Goal: Obtain resource: Obtain resource

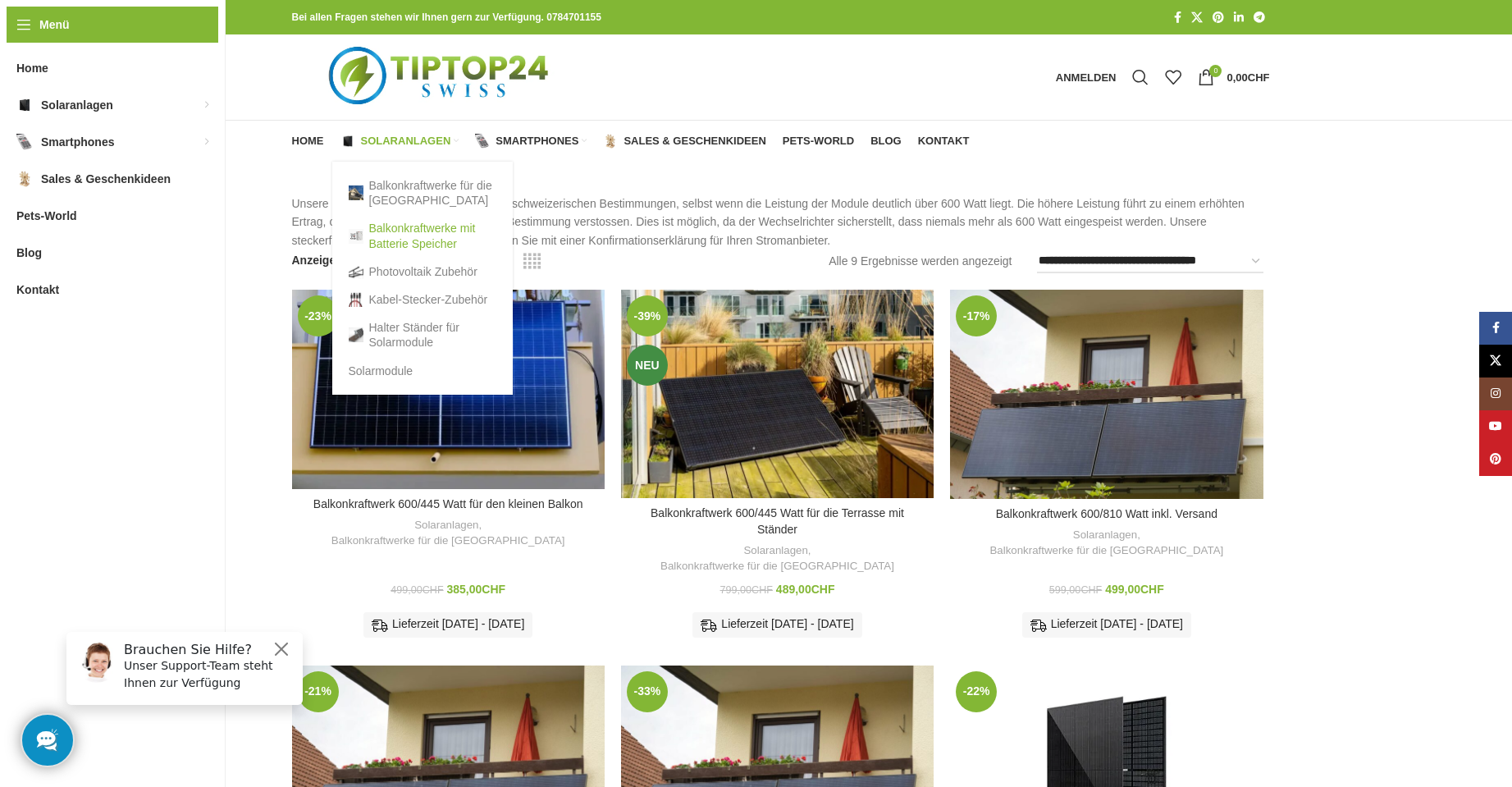
click at [409, 240] on link "Balkonkraftwerke mit Batterie Speicher" at bounding box center [423, 235] width 147 height 43
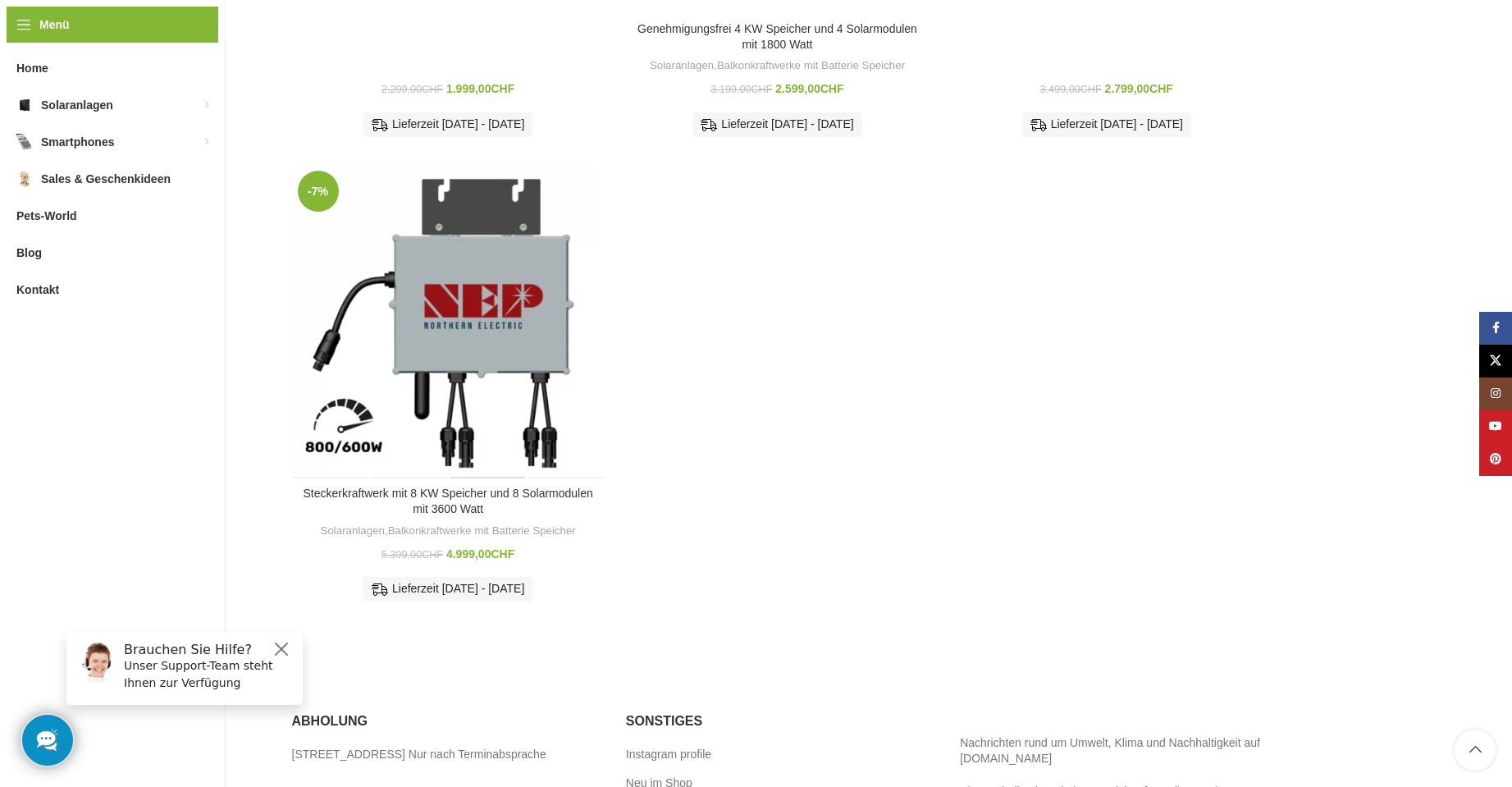
scroll to position [1723, 0]
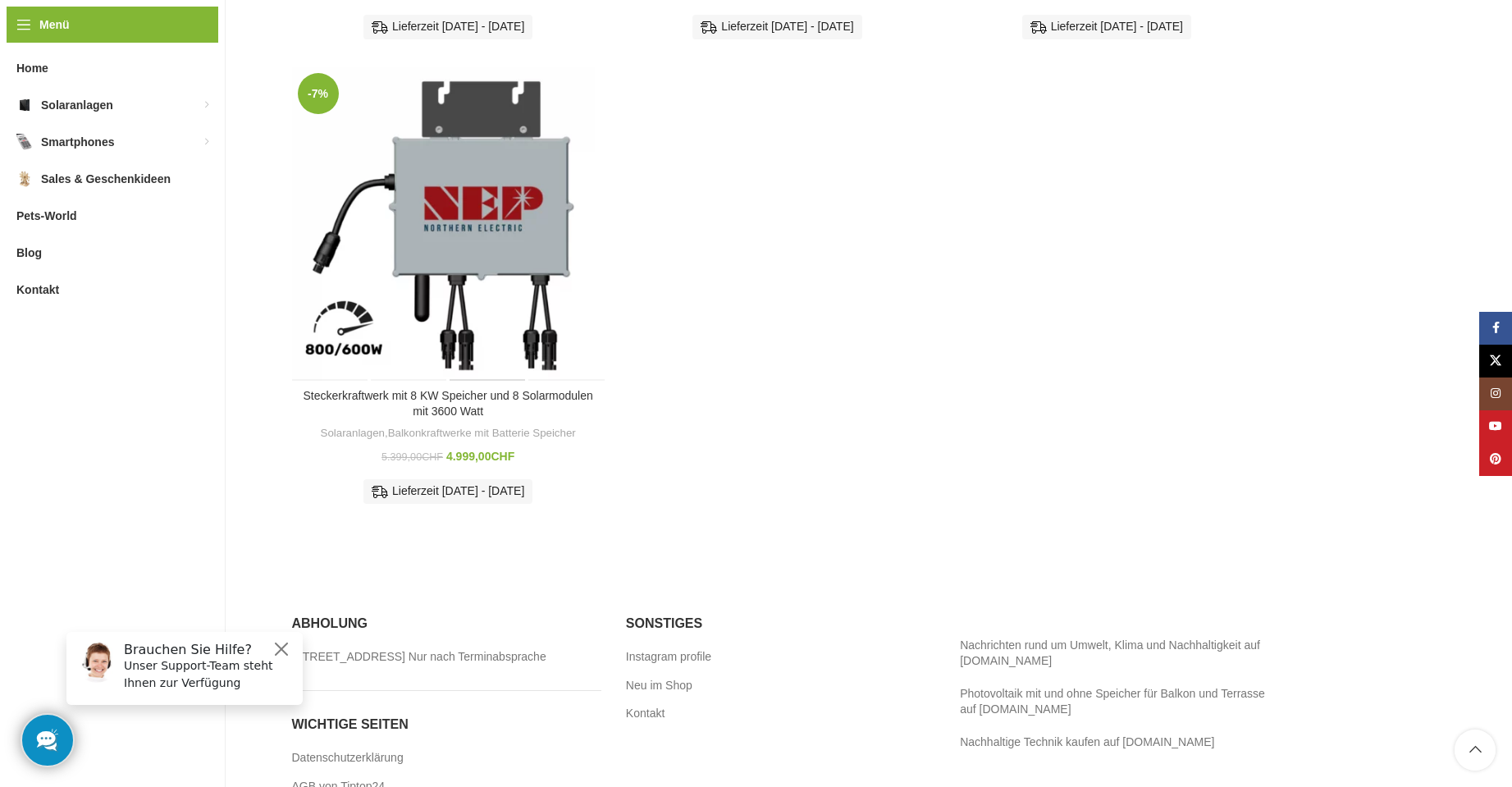
click at [467, 199] on div "Steckerkraftwerk mit 8 KW Speicher und 8 Solarmodulen mit 3600 Watt" at bounding box center [488, 223] width 78 height 313
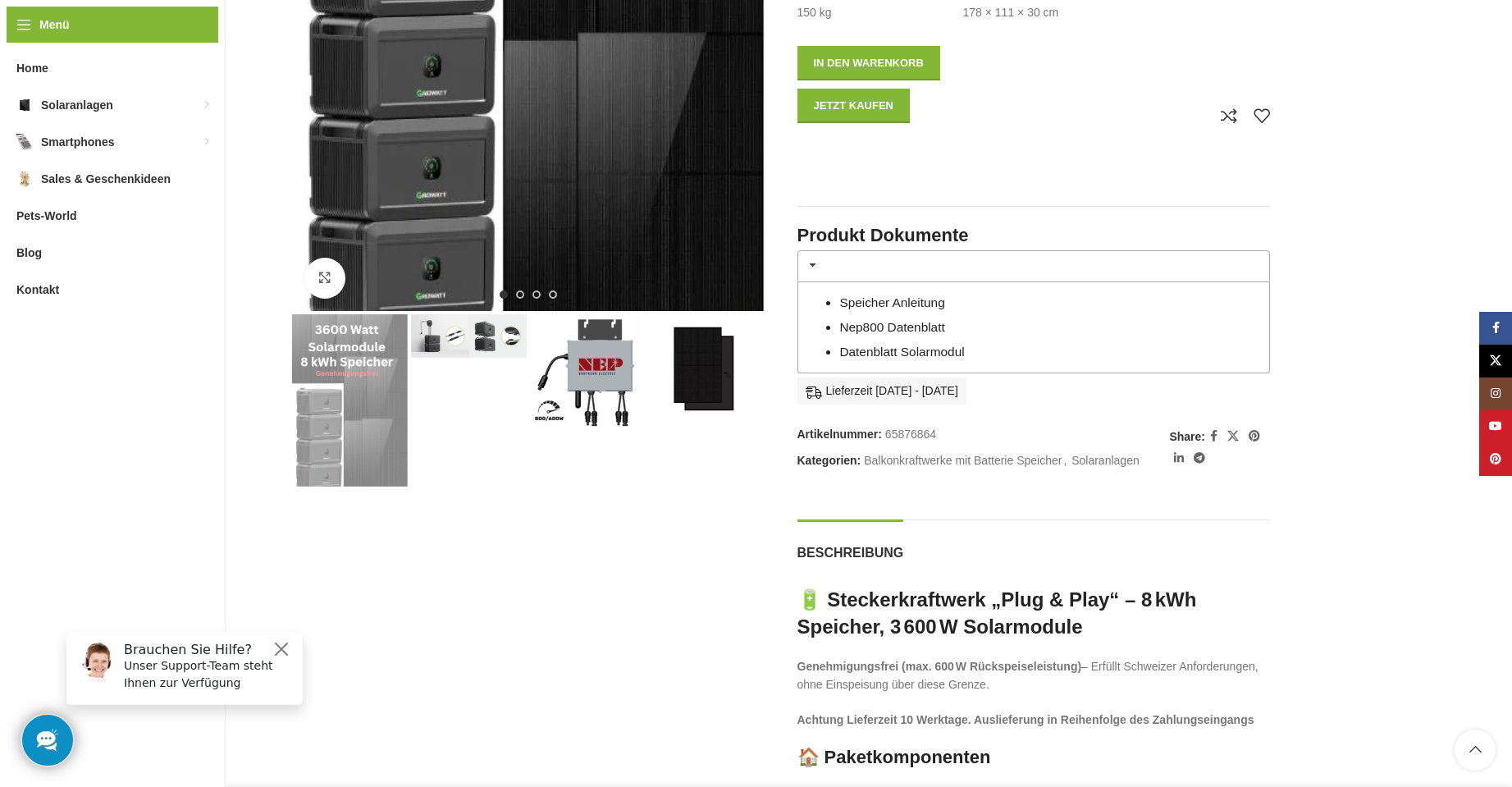
scroll to position [620, 0]
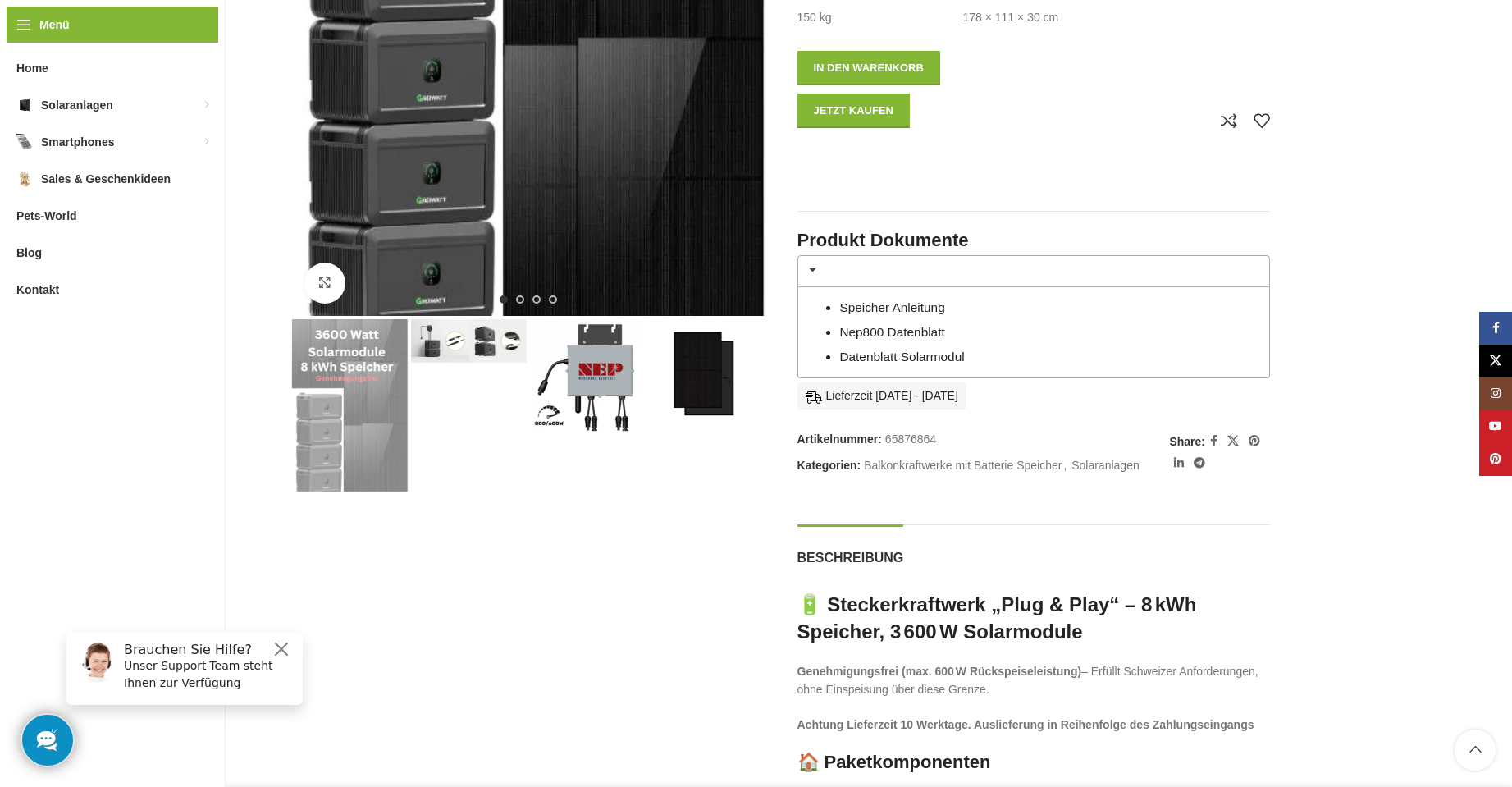
click at [897, 325] on link "Nep800 Datenblatt" at bounding box center [892, 332] width 105 height 14
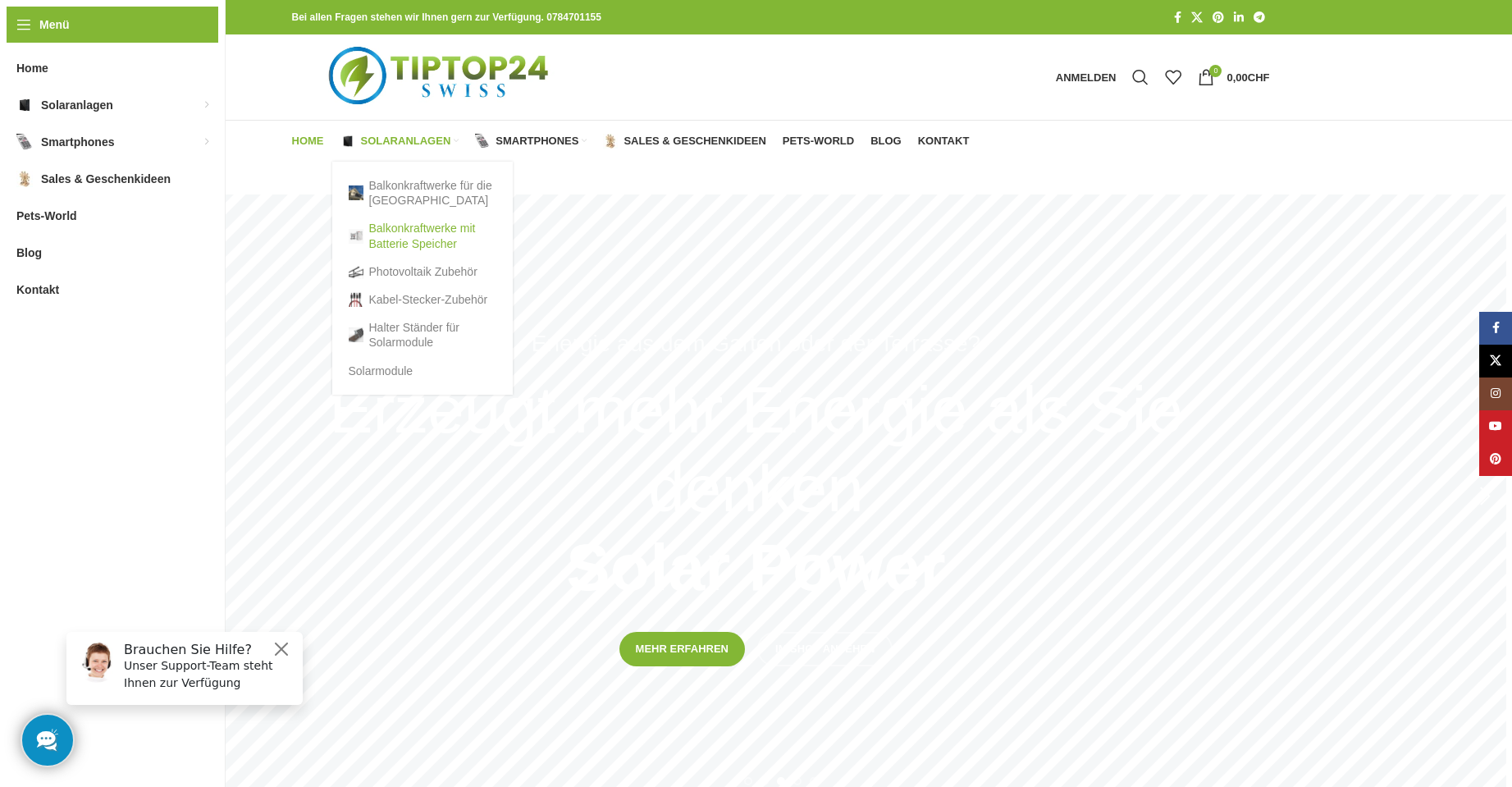
click at [415, 230] on link "Balkonkraftwerke mit Batterie Speicher" at bounding box center [423, 235] width 147 height 43
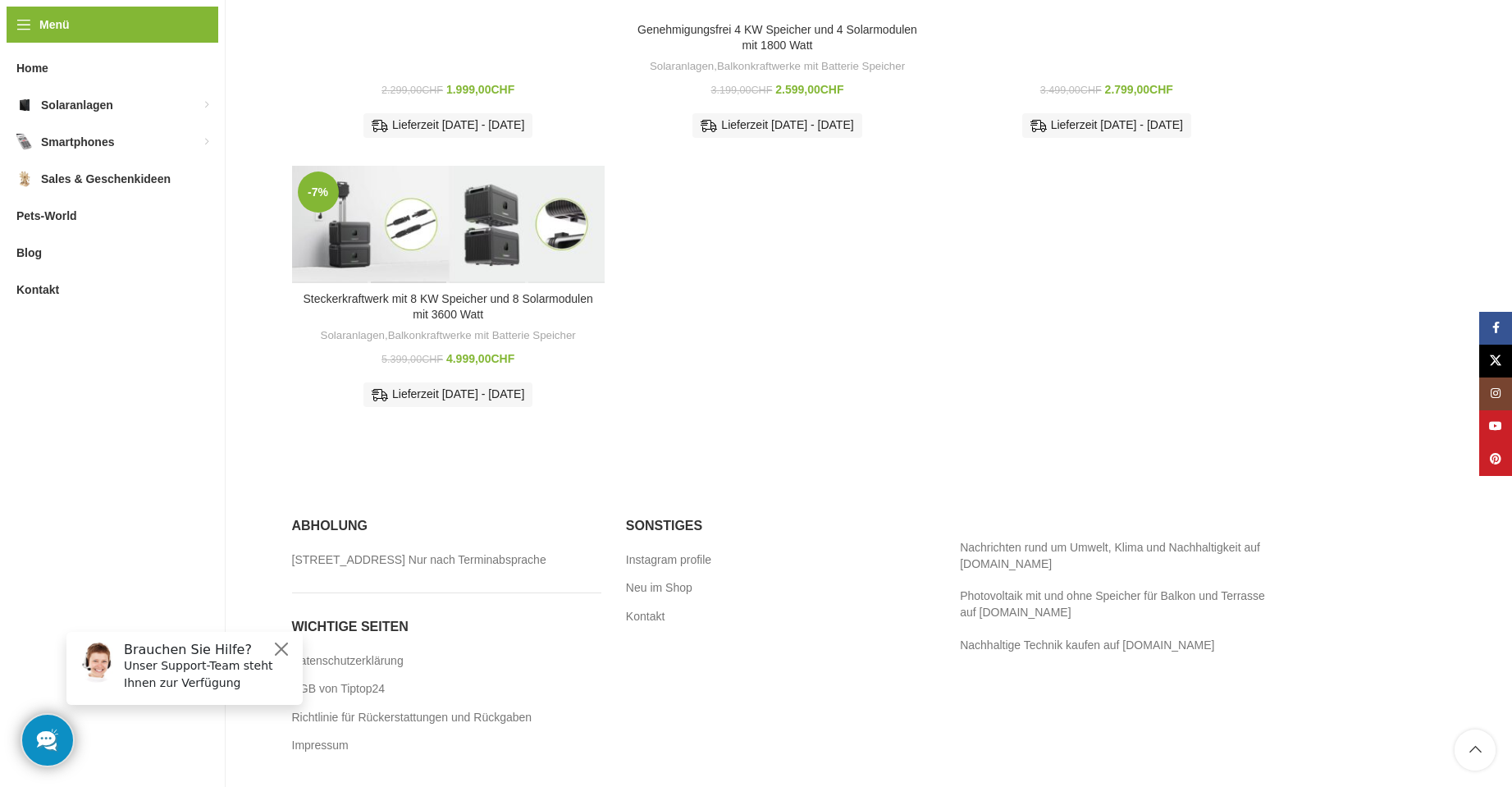
scroll to position [1805, 0]
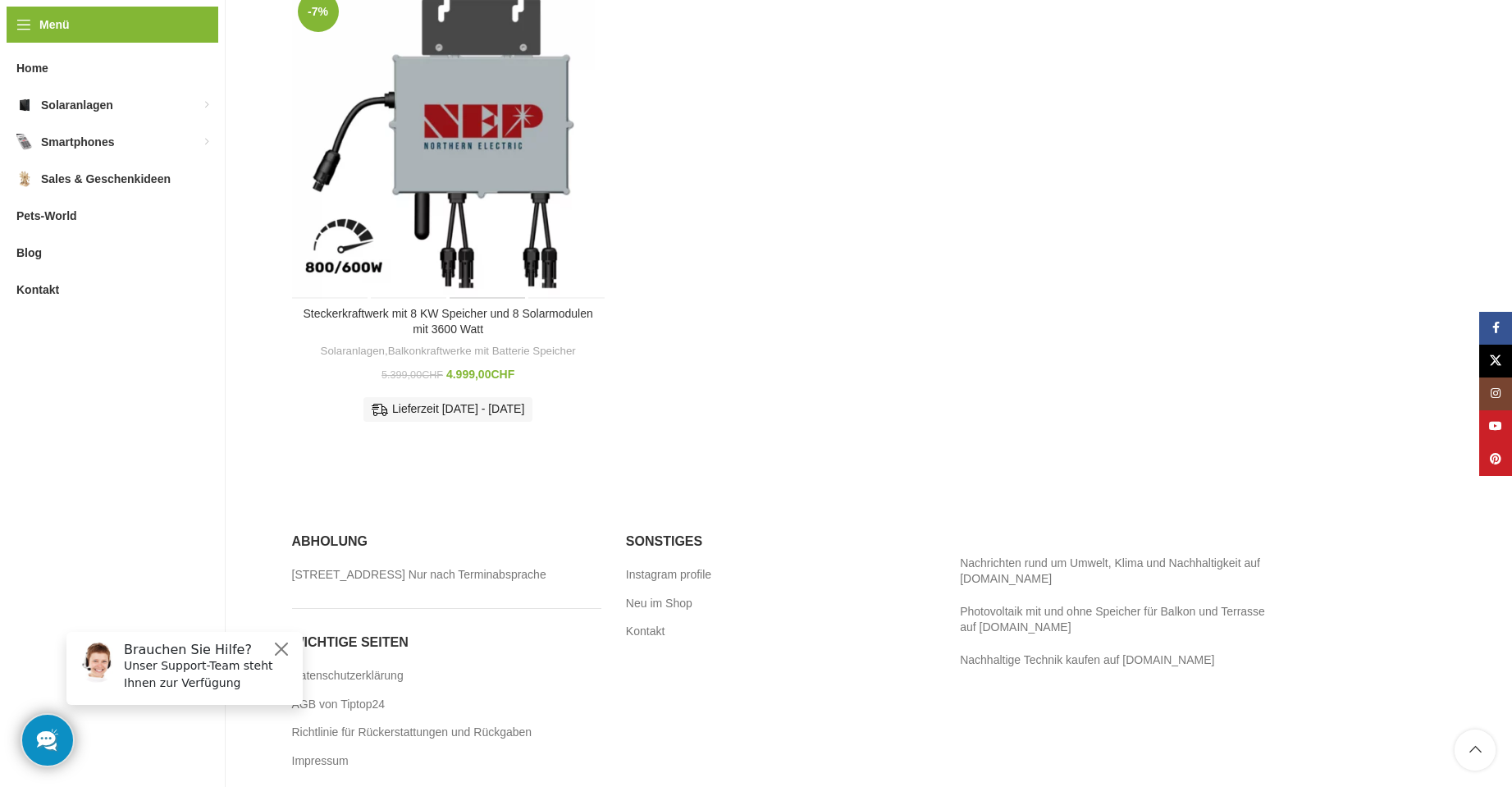
click at [449, 177] on div "Steckerkraftwerk mit 8 KW Speicher und 8 Solarmodulen mit 3600 Watt" at bounding box center [488, 142] width 78 height 313
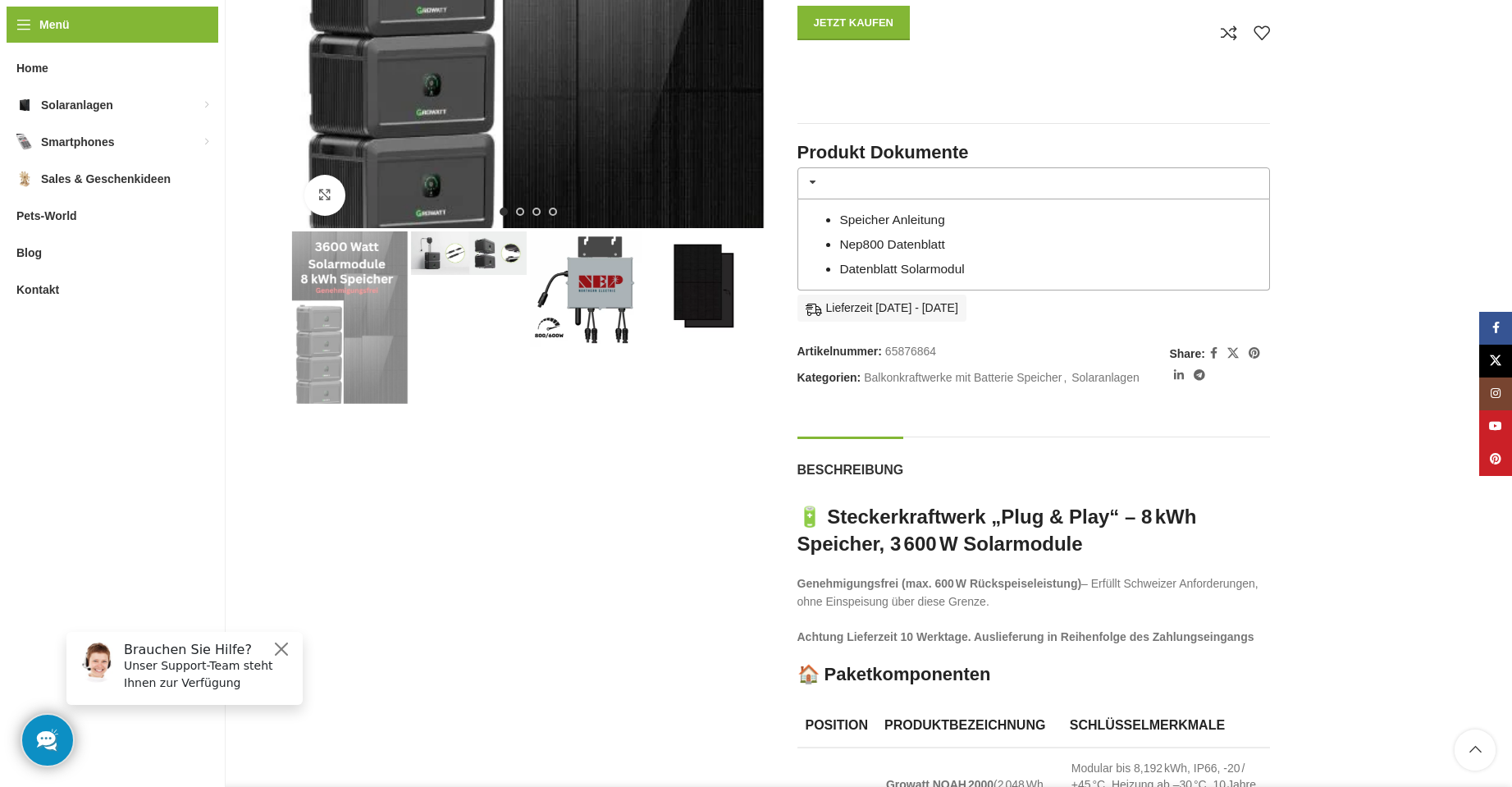
scroll to position [575, 0]
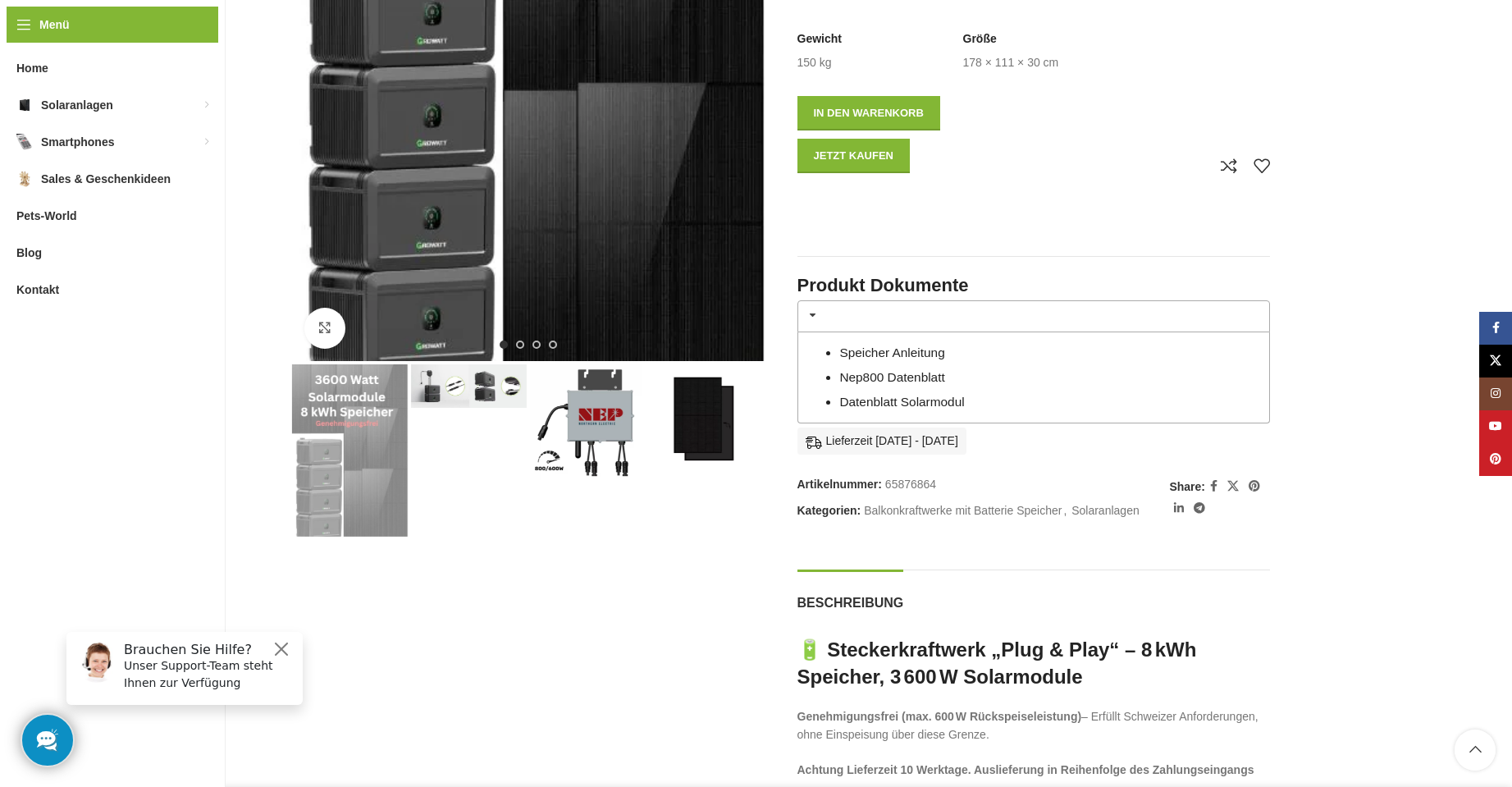
click at [893, 345] on link "Speicher Anleitung" at bounding box center [892, 352] width 105 height 14
